Goal: Task Accomplishment & Management: Use online tool/utility

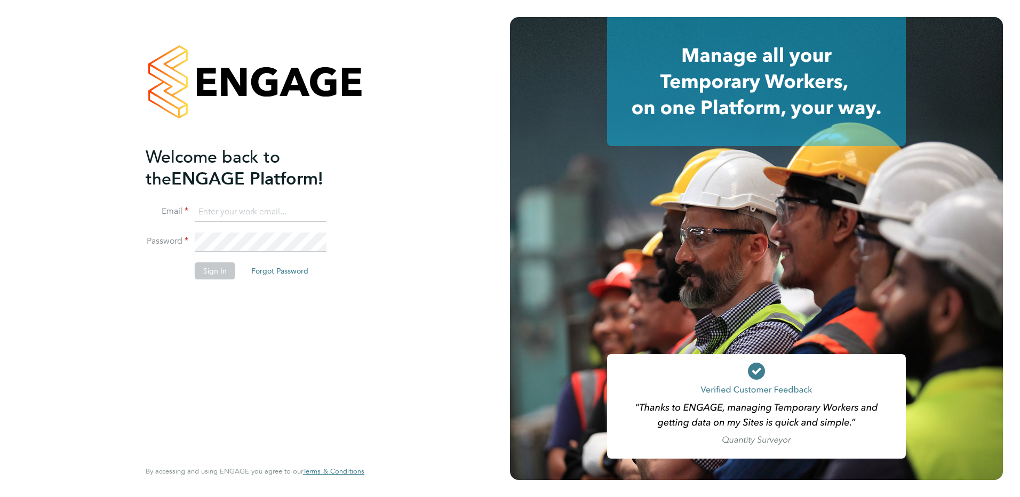
type input "payroll@vgcgroup.co.uk"
click at [205, 265] on button "Sign In" at bounding box center [215, 271] width 41 height 17
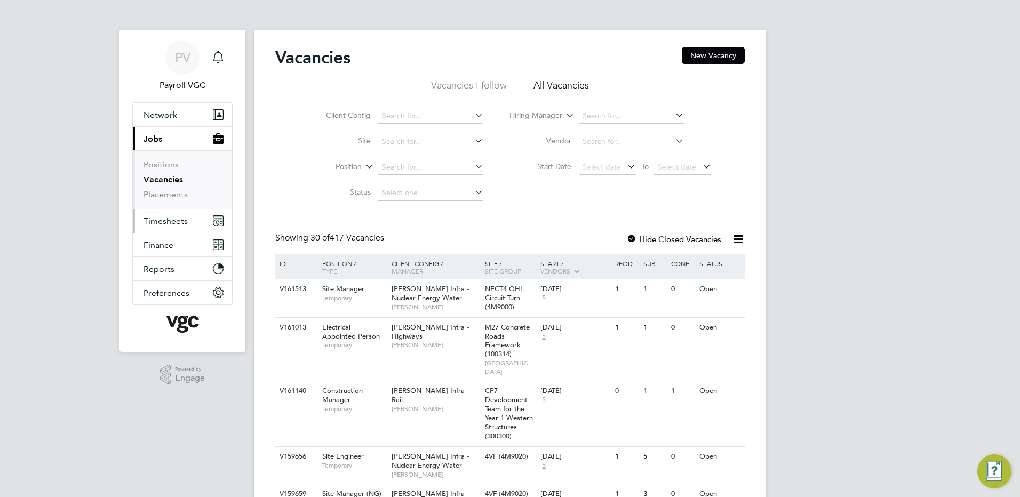
click at [171, 215] on button "Timesheets" at bounding box center [182, 220] width 99 height 23
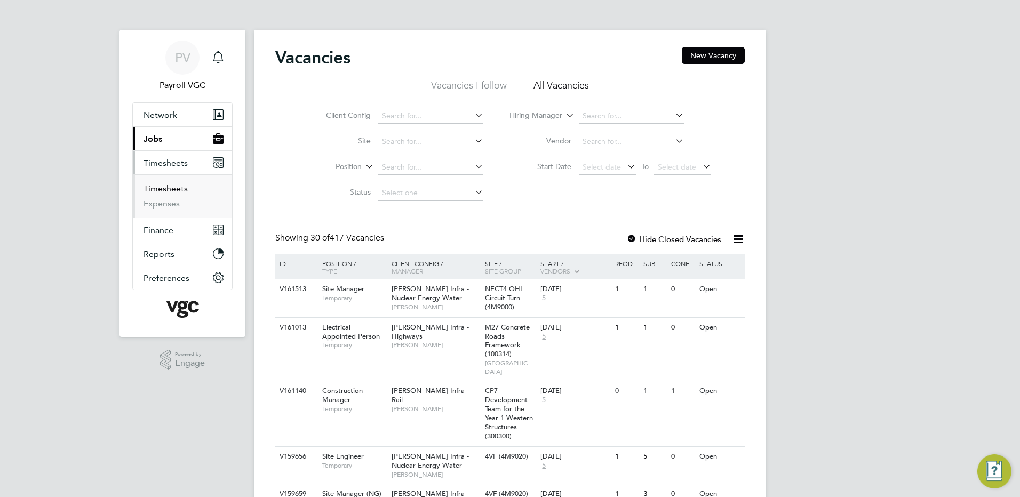
click at [171, 193] on link "Timesheets" at bounding box center [166, 189] width 44 height 10
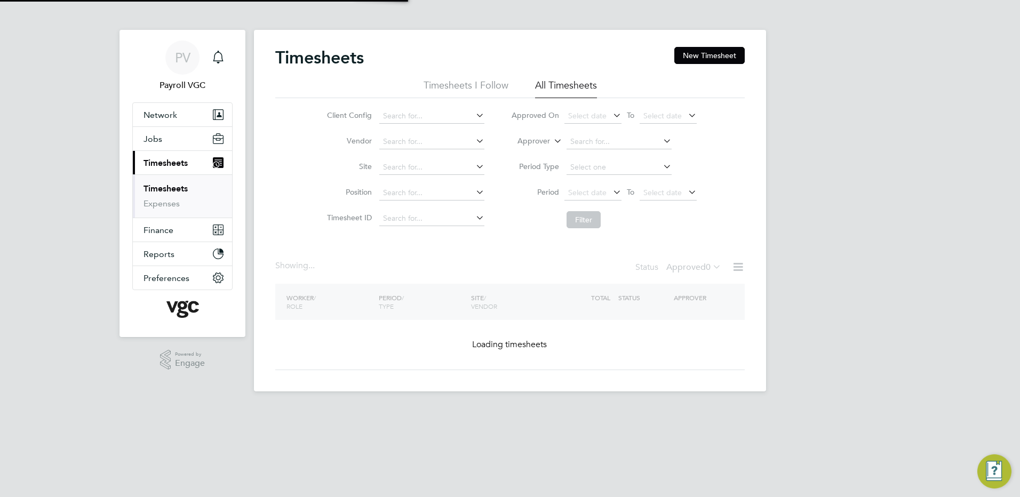
click at [744, 266] on icon at bounding box center [738, 266] width 13 height 13
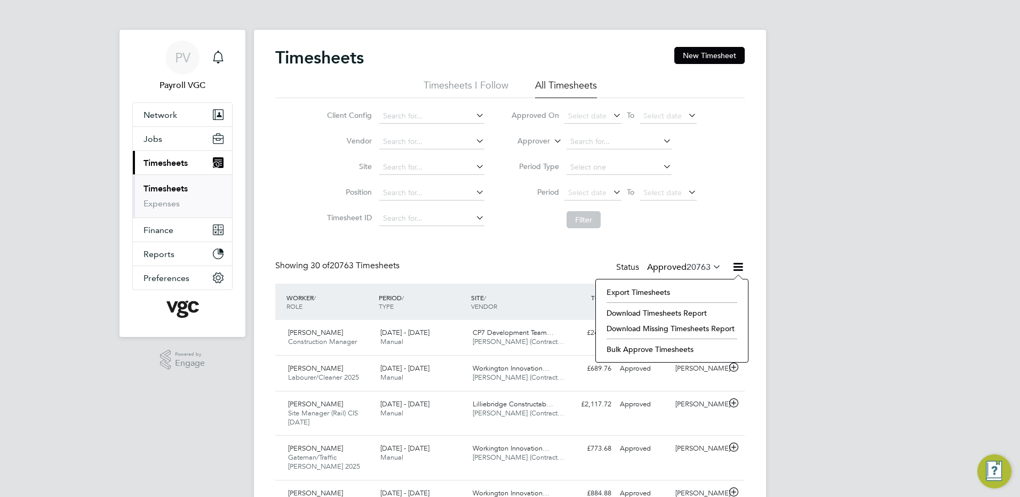
click at [684, 290] on li "Export Timesheets" at bounding box center [671, 292] width 141 height 15
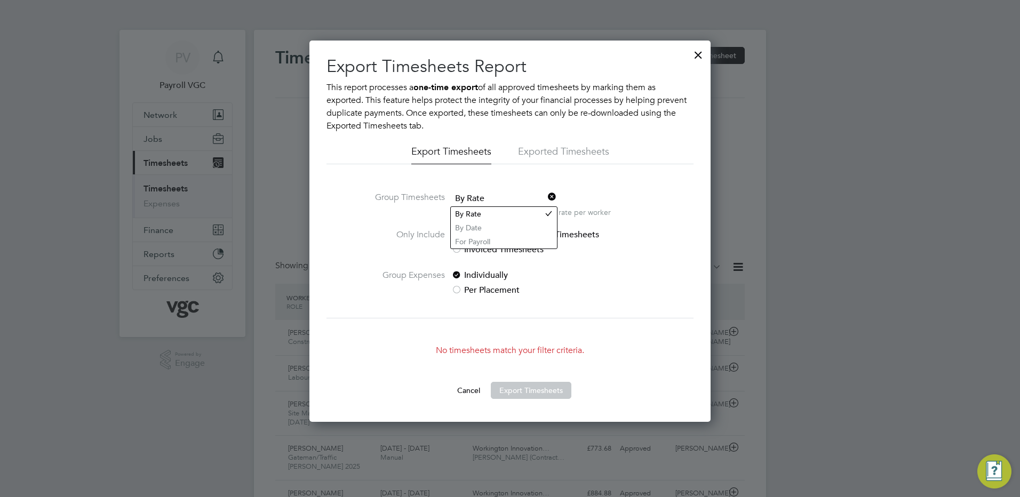
click at [491, 200] on span "By Rate" at bounding box center [503, 199] width 105 height 16
click at [476, 228] on li "By Date" at bounding box center [504, 228] width 106 height 14
click at [470, 391] on button "Cancel" at bounding box center [469, 390] width 40 height 17
